Goal: Task Accomplishment & Management: Use online tool/utility

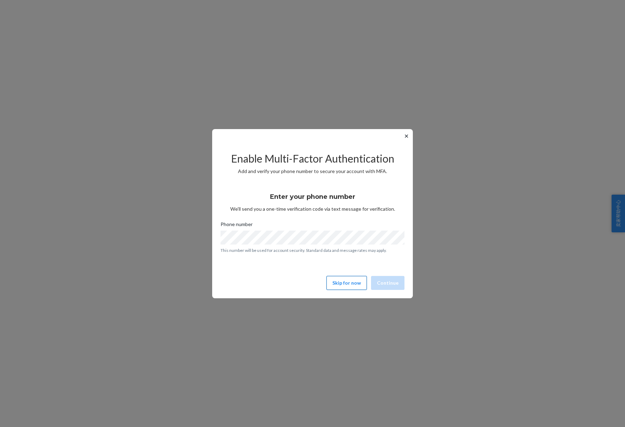
click at [346, 285] on button "Skip for now" at bounding box center [347, 283] width 40 height 14
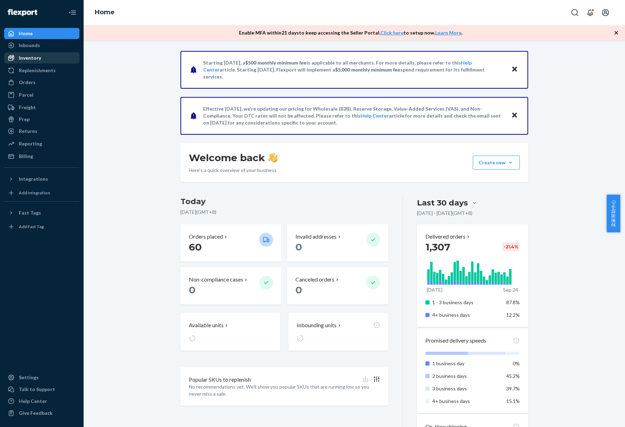
click at [31, 56] on div "Inventory" at bounding box center [30, 57] width 22 height 7
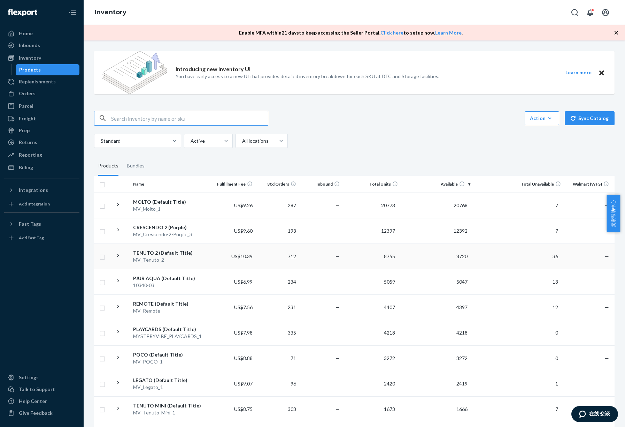
click at [178, 260] on div "MV_Tenuto_2" at bounding box center [171, 259] width 76 height 7
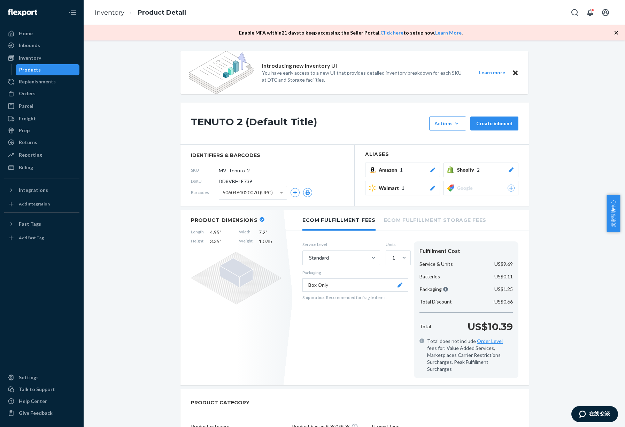
click at [411, 172] on div "Amazon 1" at bounding box center [408, 169] width 58 height 7
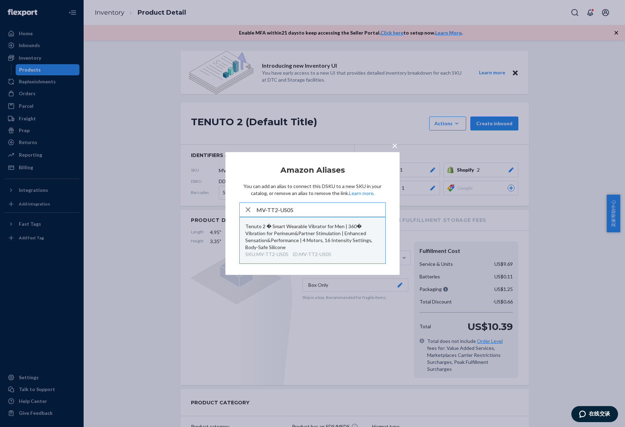
type input "MV-TT2-US05"
click at [302, 233] on div "Tenuto 2 � Smart Wearable Vibrator for Men | 360� Vibration for Perineum&Partne…" at bounding box center [312, 237] width 135 height 28
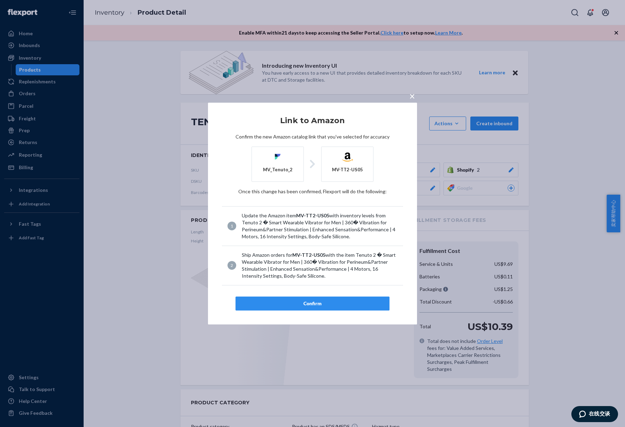
click at [320, 303] on div "Confirm" at bounding box center [313, 303] width 142 height 7
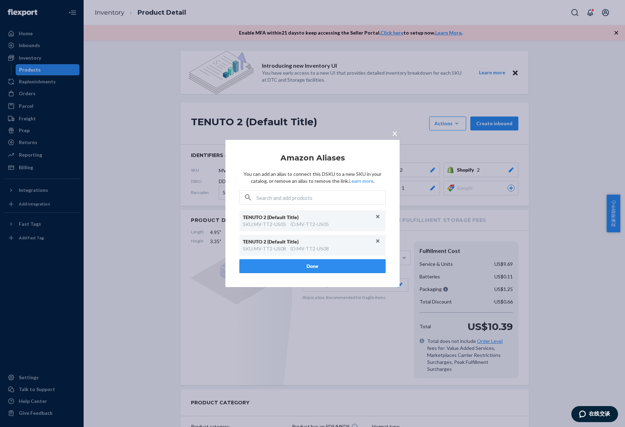
click at [316, 267] on button "Done" at bounding box center [312, 266] width 146 height 14
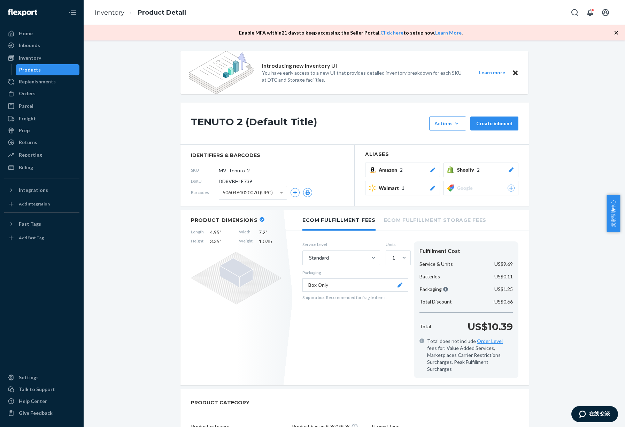
click at [27, 56] on div "Inventory" at bounding box center [30, 57] width 22 height 7
